Goal: Information Seeking & Learning: Understand process/instructions

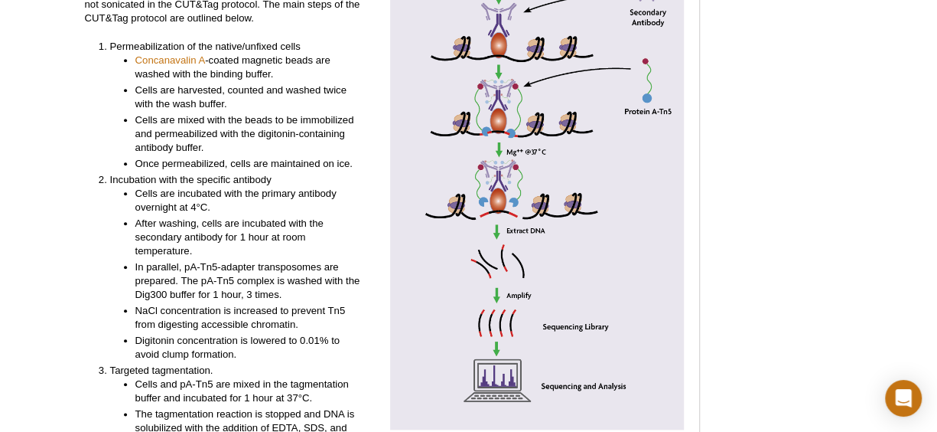
scroll to position [3348, 0]
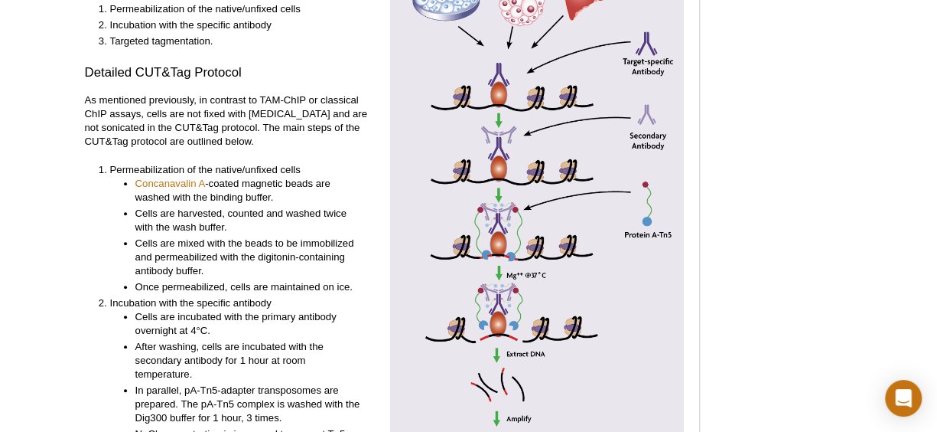
click at [127, 163] on li "Permeabilization of the native/unfixed cells Concanavalin A -coated magnetic be…" at bounding box center [236, 228] width 253 height 131
drag, startPoint x: 127, startPoint y: 135, endPoint x: 75, endPoint y: 177, distance: 66.4
click at [75, 177] on div "Active Motif Logo Enabling Epigenetics Research 0 Search Skip to content Active…" at bounding box center [468, 359] width 937 height 7336
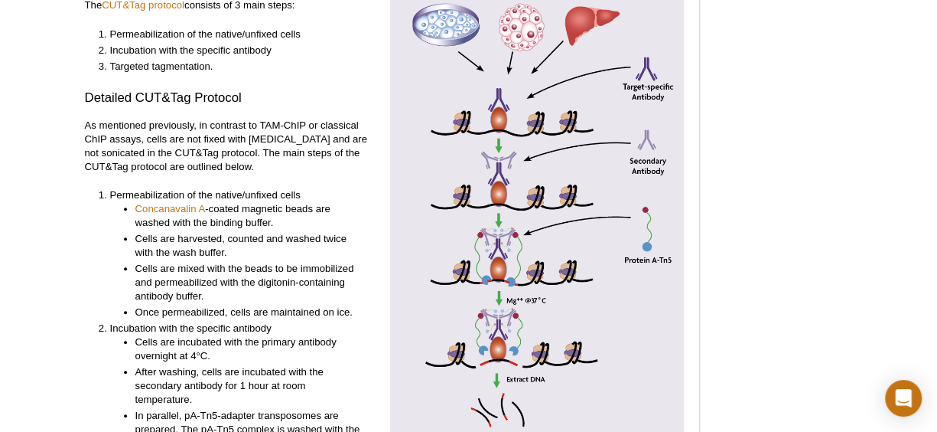
scroll to position [3325, 0]
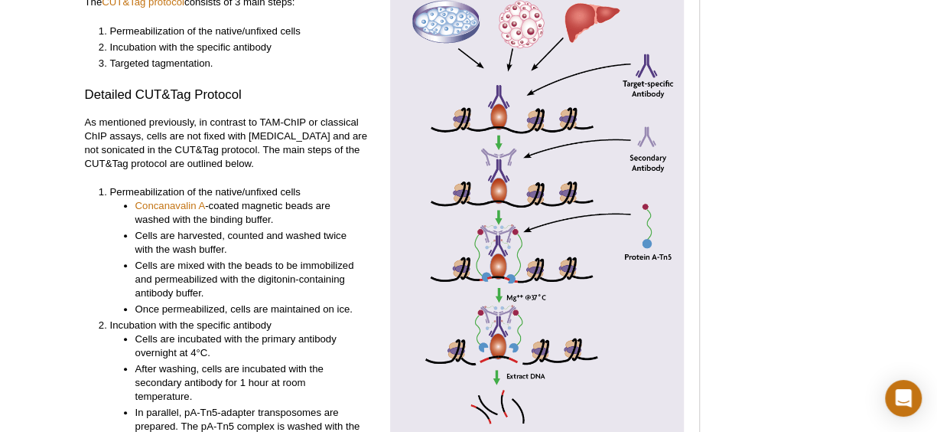
click at [119, 154] on div "General CUT&Tag Protocol The CUT&Tag protocol consists of 3 main steps: Permeab…" at bounding box center [232, 352] width 294 height 779
drag, startPoint x: 119, startPoint y: 154, endPoint x: 245, endPoint y: 181, distance: 128.3
click at [245, 199] on li "Concanavalin A -coated magnetic beads are washed with the binding buffer." at bounding box center [249, 213] width 228 height 28
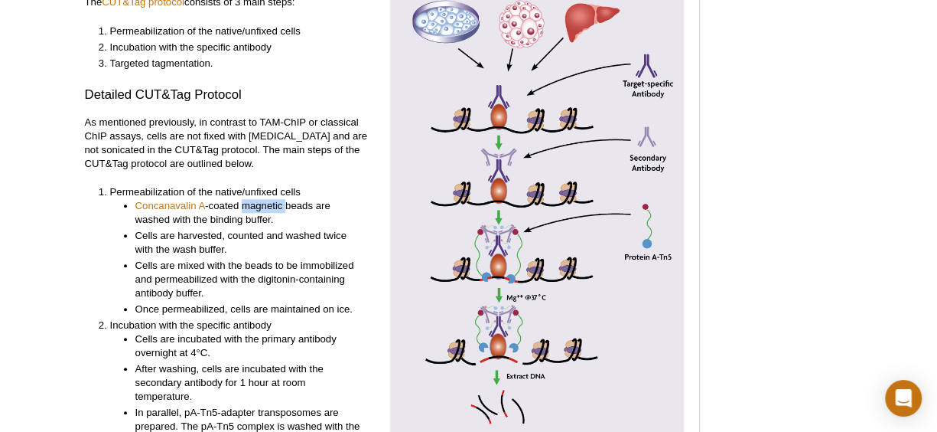
click at [245, 199] on li "Concanavalin A -coated magnetic beads are washed with the binding buffer." at bounding box center [249, 213] width 228 height 28
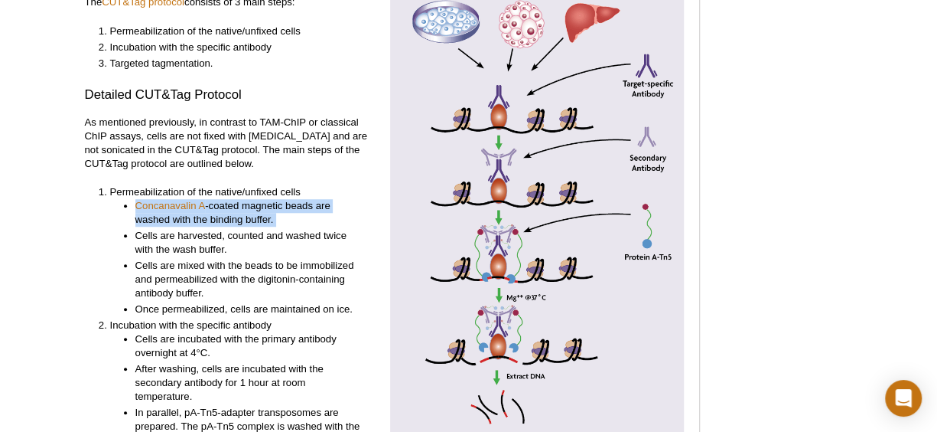
click at [245, 199] on li "Concanavalin A -coated magnetic beads are washed with the binding buffer." at bounding box center [249, 213] width 228 height 28
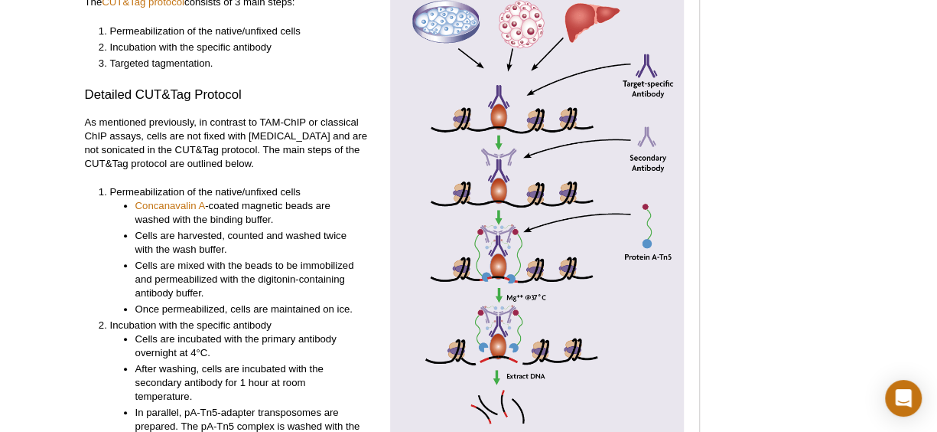
drag, startPoint x: 245, startPoint y: 181, endPoint x: 245, endPoint y: 204, distance: 23.0
click at [245, 229] on li "Cells are harvested, counted and washed twice with the wash buffer." at bounding box center [249, 243] width 228 height 28
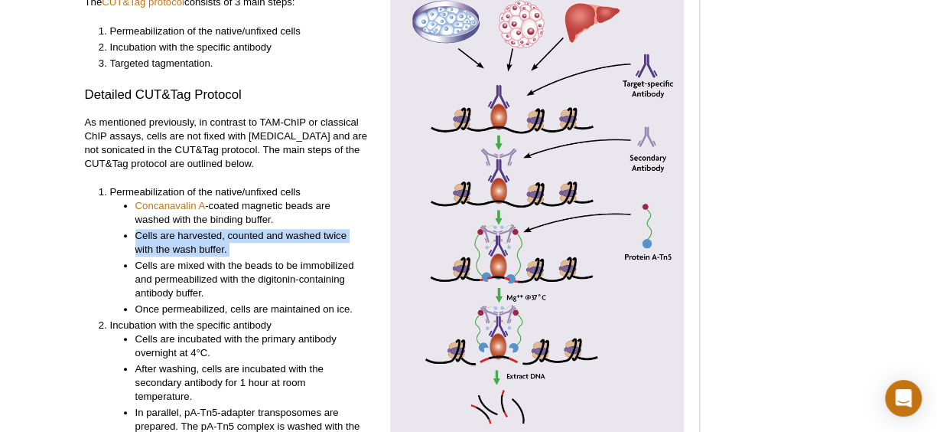
click at [245, 229] on li "Cells are harvested, counted and washed twice with the wash buffer." at bounding box center [249, 243] width 228 height 28
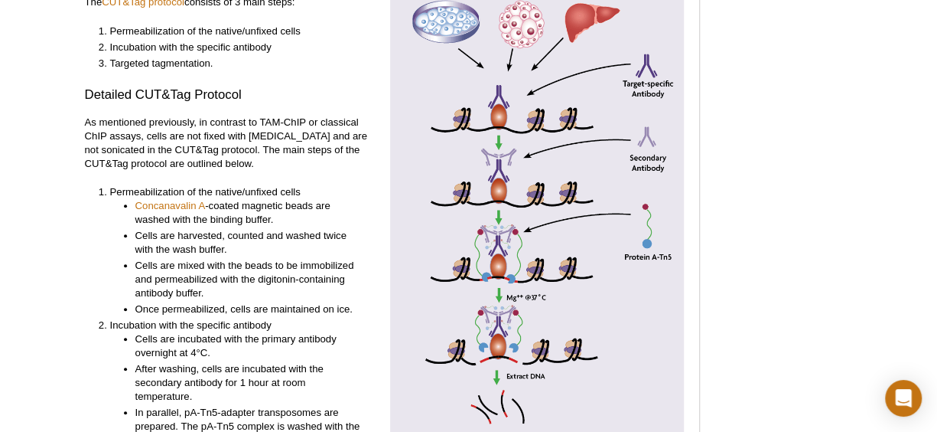
drag, startPoint x: 245, startPoint y: 204, endPoint x: 185, endPoint y: 241, distance: 70.5
click at [185, 259] on li "Cells are mixed with the beads to be immobilized and permeabilized with the dig…" at bounding box center [249, 279] width 228 height 41
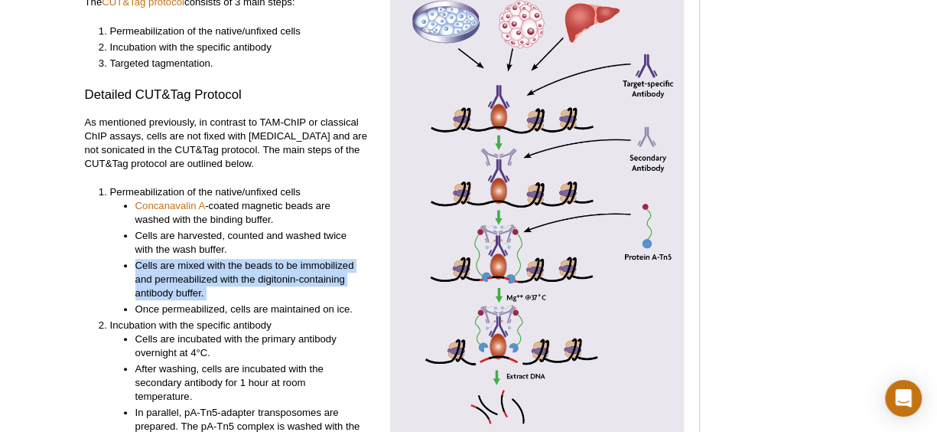
click at [185, 259] on li "Cells are mixed with the beads to be immobilized and permeabilized with the dig…" at bounding box center [249, 279] width 228 height 41
drag, startPoint x: 185, startPoint y: 241, endPoint x: 90, endPoint y: 251, distance: 95.4
click at [90, 251] on ol "Permeabilization of the native/unfixed cells Concanavalin A -coated magnetic be…" at bounding box center [224, 434] width 279 height 498
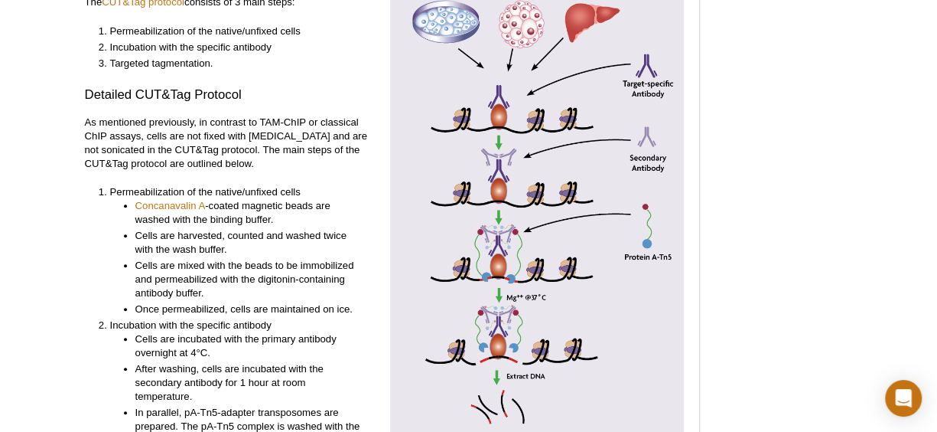
click at [78, 220] on div "<< Back to MOTIFvations Blog Home Page Comprehensive Guide to Understanding and…" at bounding box center [396, 395] width 638 height 7177
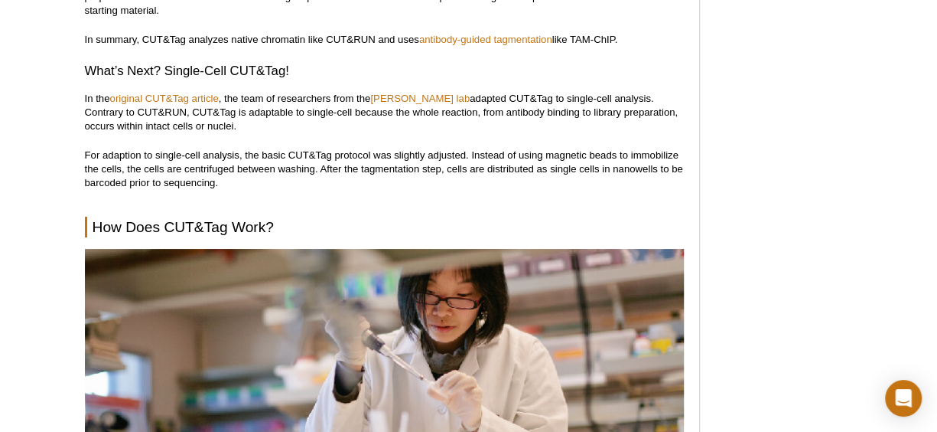
scroll to position [2942, 0]
